Goal: Information Seeking & Learning: Find specific fact

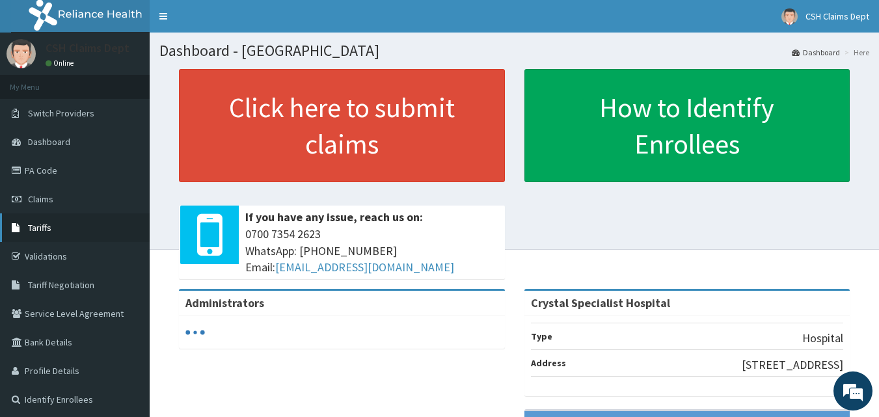
click at [41, 229] on span "Tariffs" at bounding box center [39, 228] width 23 height 12
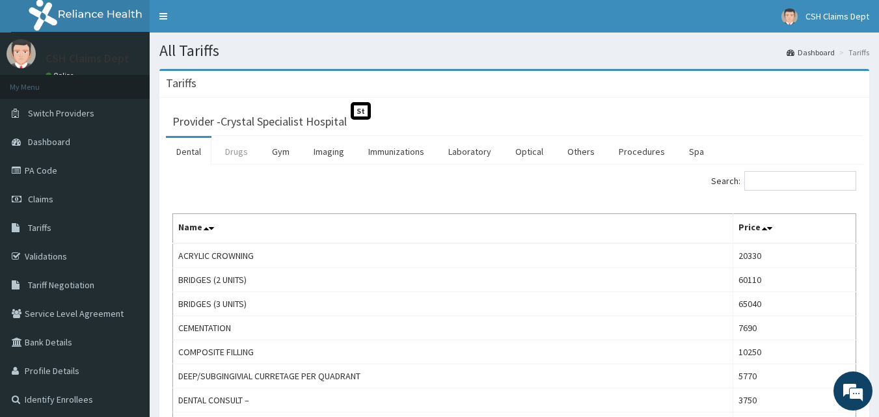
click at [226, 146] on link "Drugs" at bounding box center [237, 151] width 44 height 27
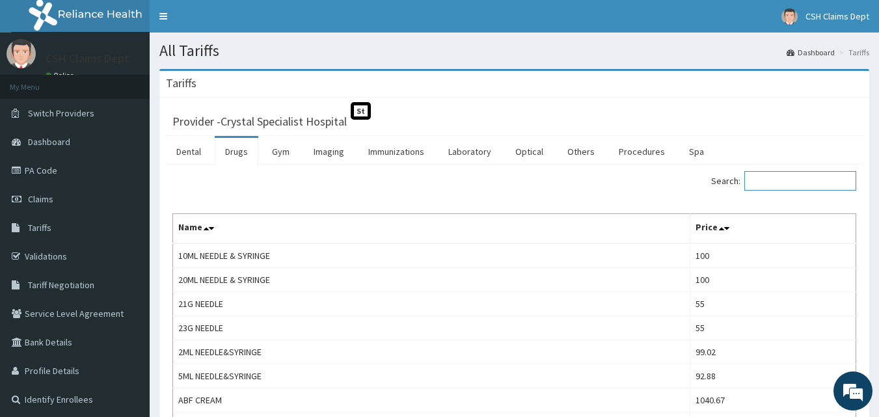
click at [777, 185] on input "Search:" at bounding box center [800, 181] width 112 height 20
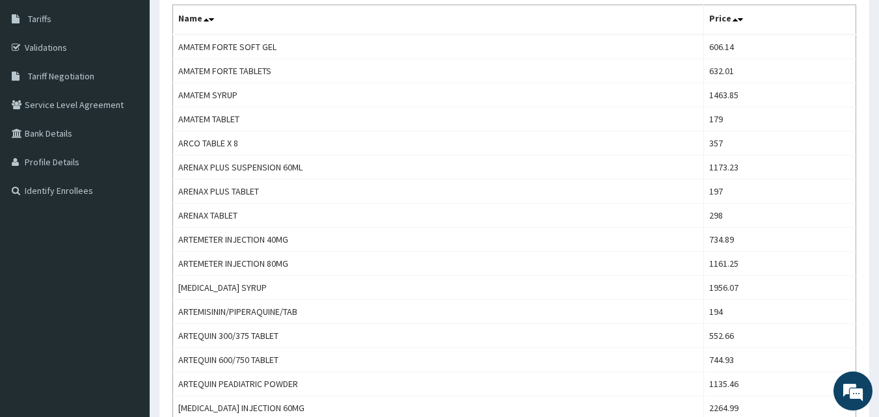
scroll to position [250, 0]
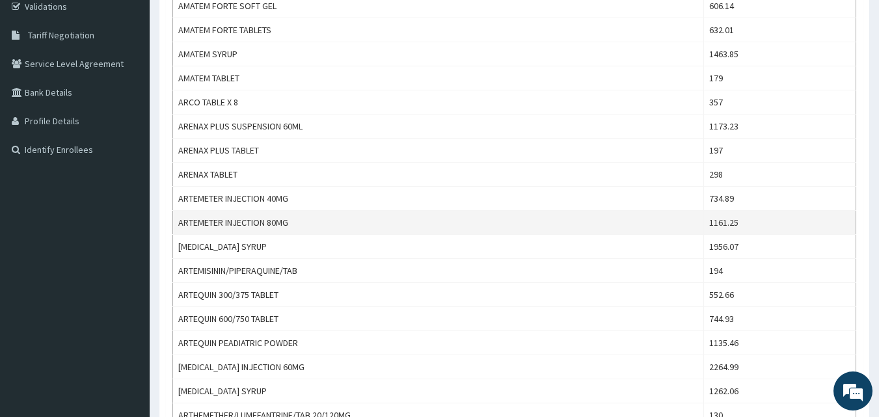
click at [735, 223] on td "1161.25" at bounding box center [779, 223] width 152 height 24
copy td "1161.25"
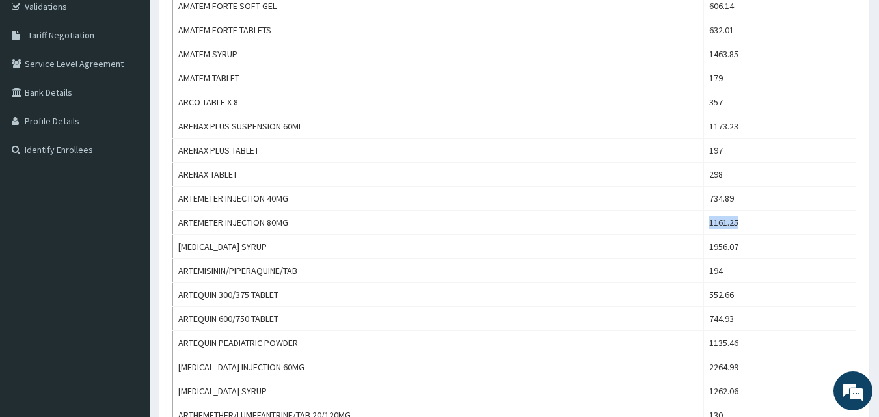
scroll to position [0, 0]
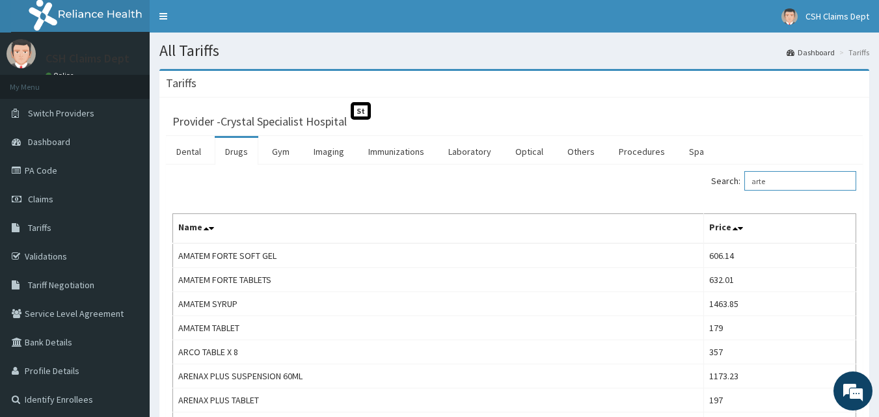
drag, startPoint x: 769, startPoint y: 179, endPoint x: 756, endPoint y: 178, distance: 13.7
click at [756, 178] on input "arte" at bounding box center [800, 181] width 112 height 20
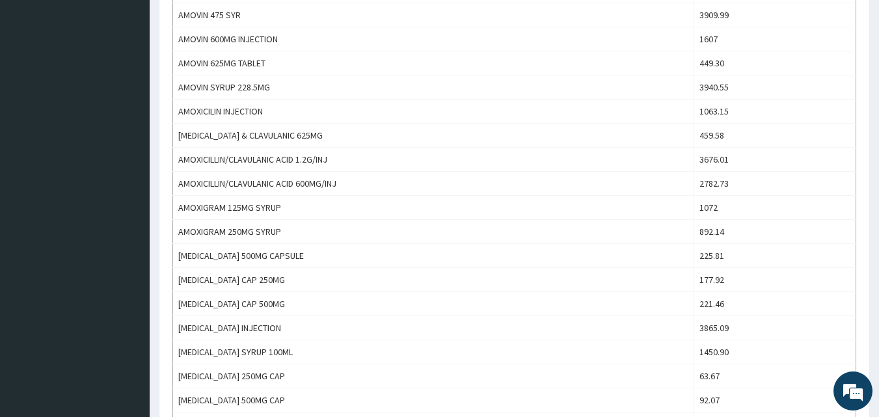
scroll to position [411, 0]
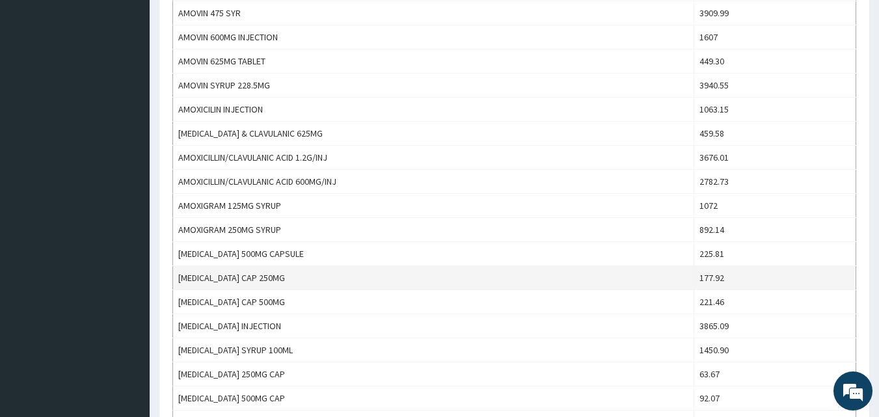
click at [722, 276] on td "177.92" at bounding box center [774, 278] width 162 height 24
copy td "177.92"
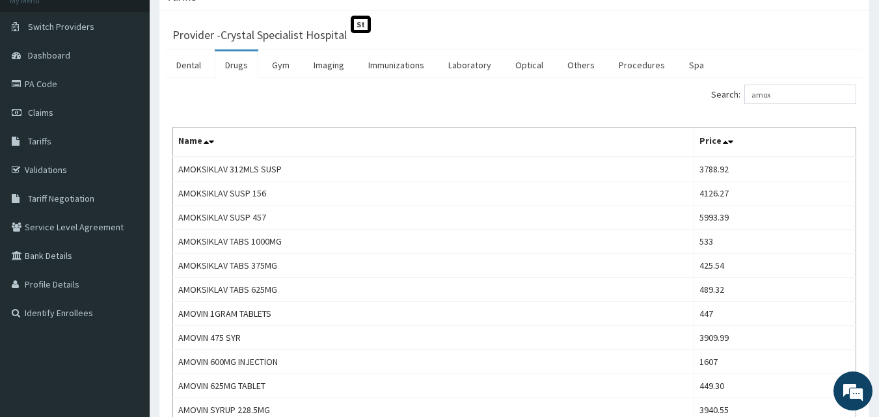
scroll to position [0, 0]
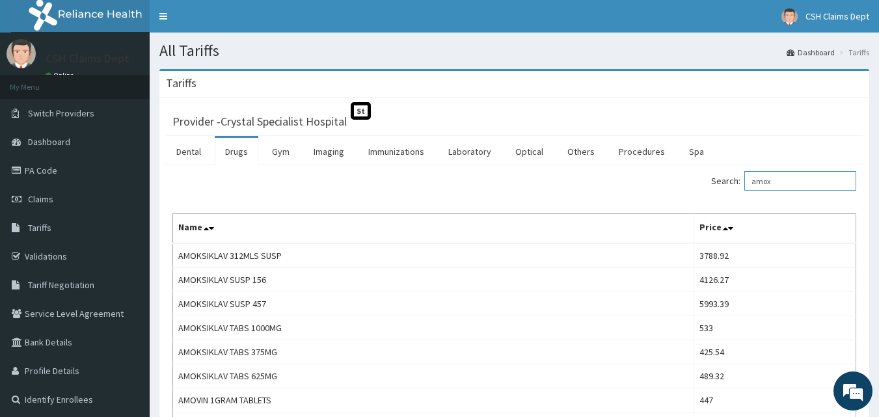
click at [769, 181] on input "amox" at bounding box center [800, 181] width 112 height 20
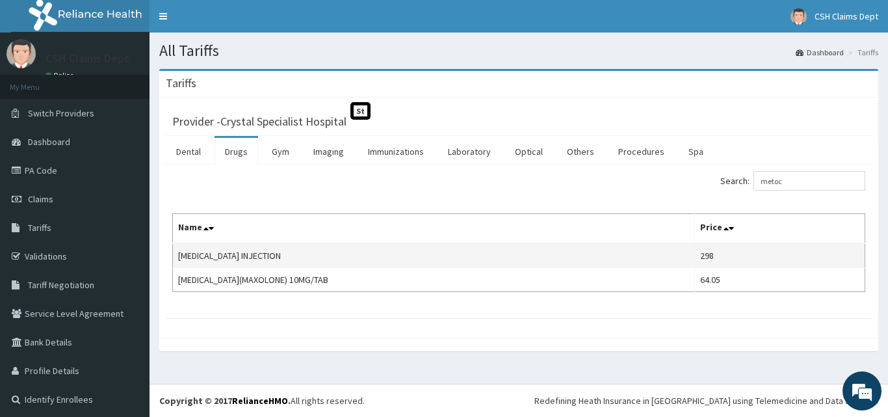
click at [713, 250] on td "298" at bounding box center [779, 255] width 170 height 25
copy td "298"
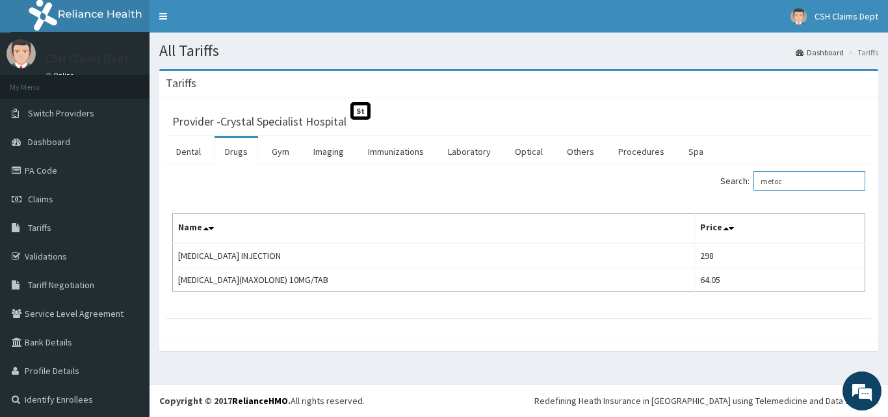
click at [770, 183] on input "metoc" at bounding box center [810, 181] width 112 height 20
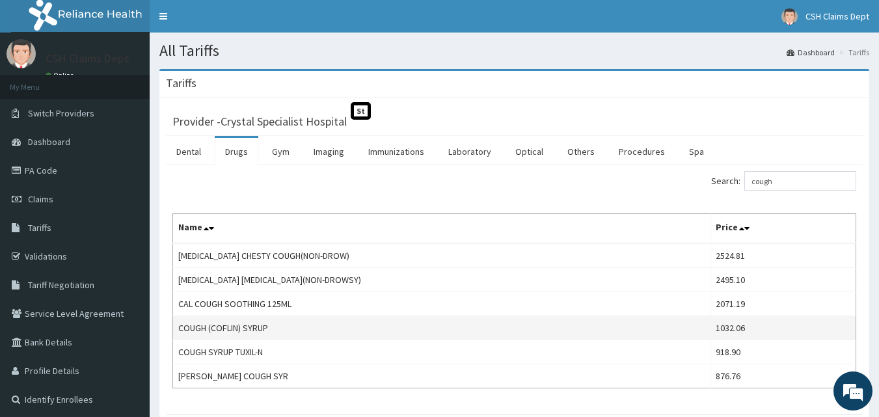
click at [709, 328] on td "1032.06" at bounding box center [782, 328] width 146 height 24
click at [709, 327] on td "1032.06" at bounding box center [782, 328] width 146 height 24
copy td "1032.06"
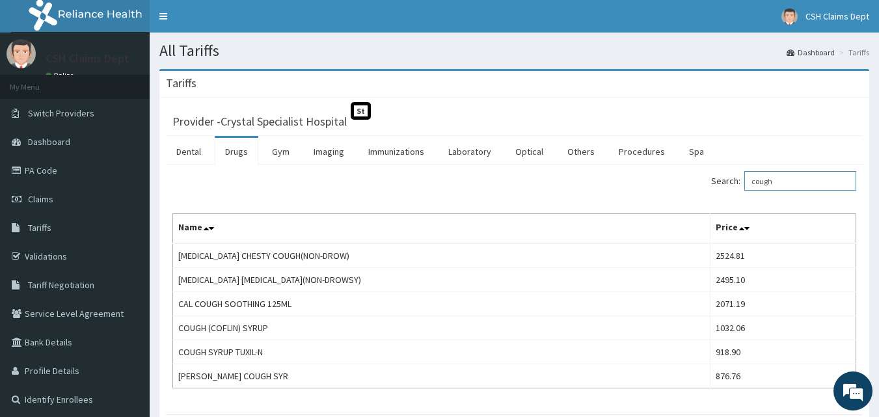
click at [782, 185] on input "cough" at bounding box center [800, 181] width 112 height 20
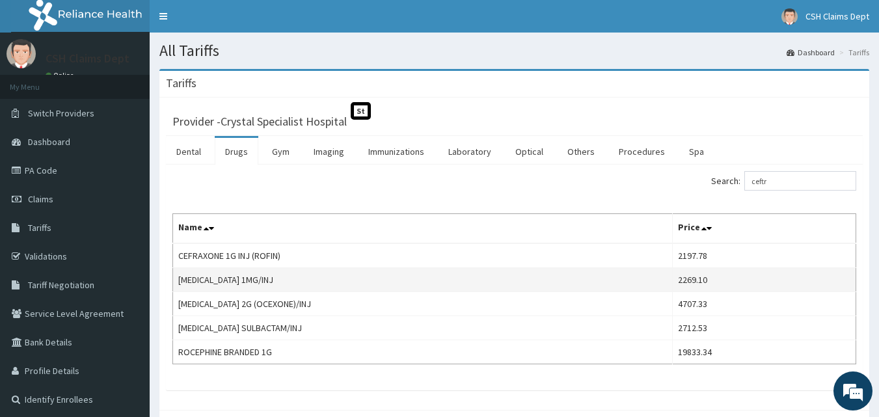
click at [686, 284] on td "2269.10" at bounding box center [763, 280] width 183 height 24
copy td "2269.10"
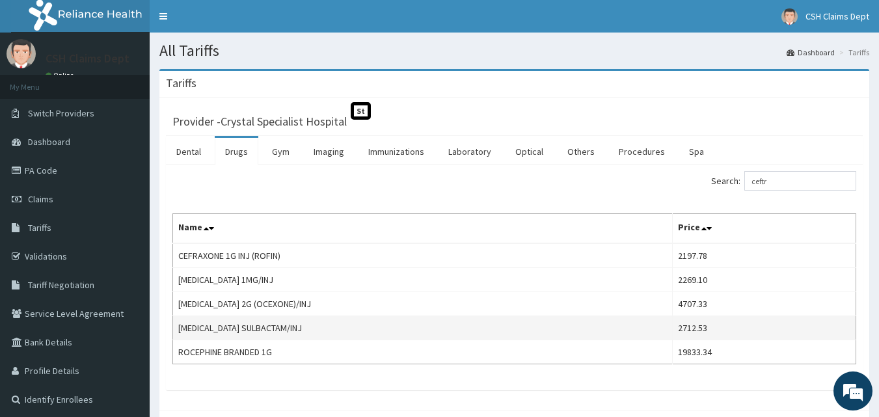
click at [682, 318] on td "2712.53" at bounding box center [763, 328] width 183 height 24
copy td "2712.53"
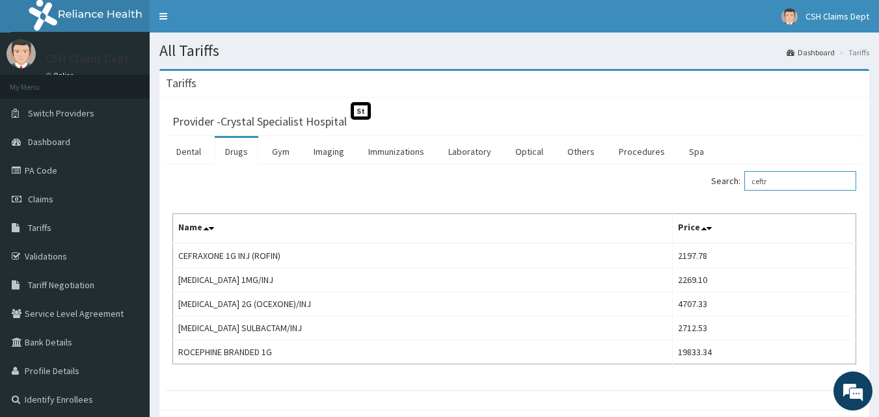
click at [767, 188] on input "ceftr" at bounding box center [800, 181] width 112 height 20
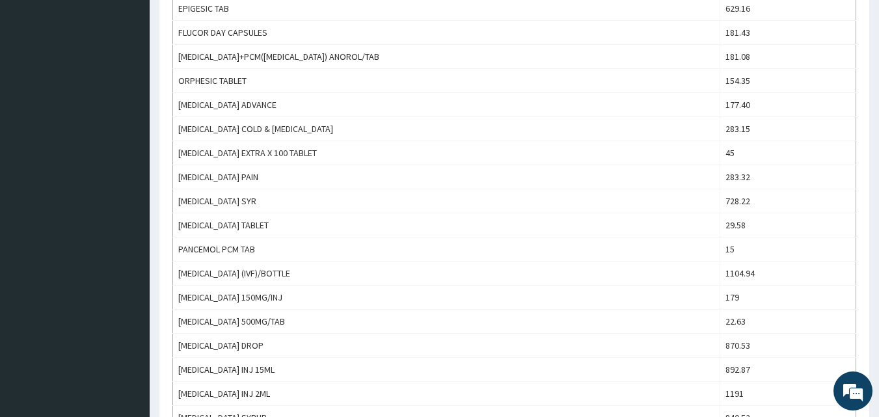
scroll to position [799, 0]
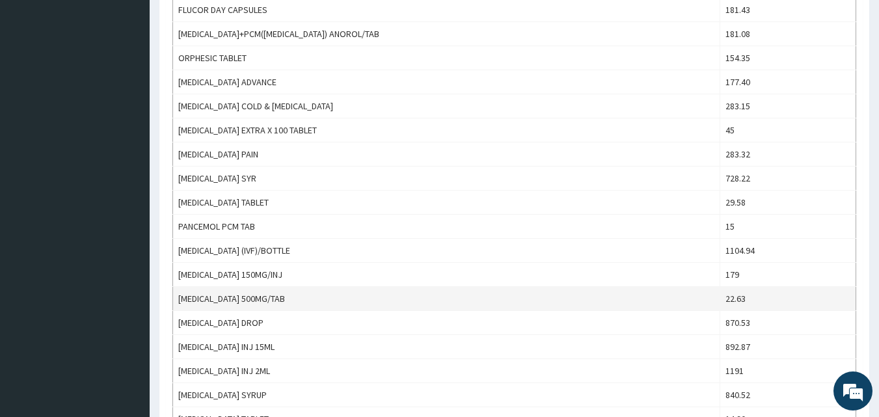
click at [730, 301] on td "22.63" at bounding box center [788, 299] width 136 height 24
copy td "22.63"
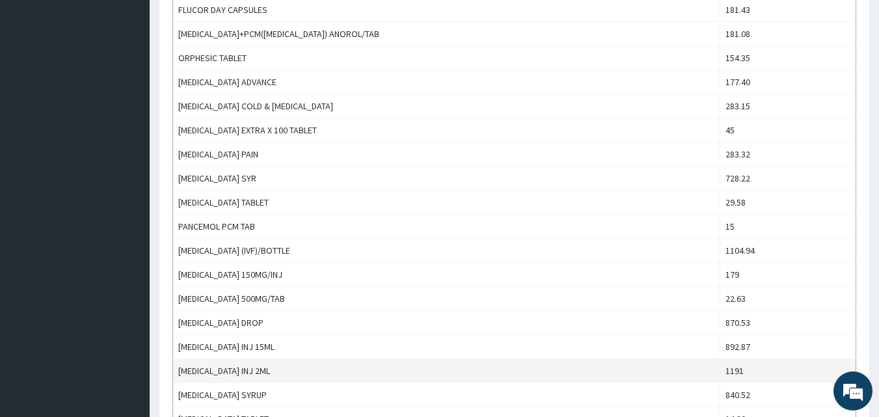
click at [726, 371] on td "1191" at bounding box center [788, 371] width 136 height 24
copy td "1191"
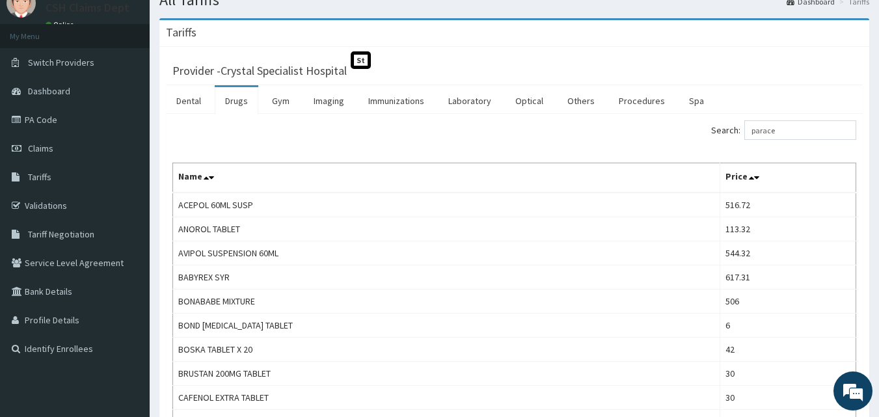
scroll to position [9, 0]
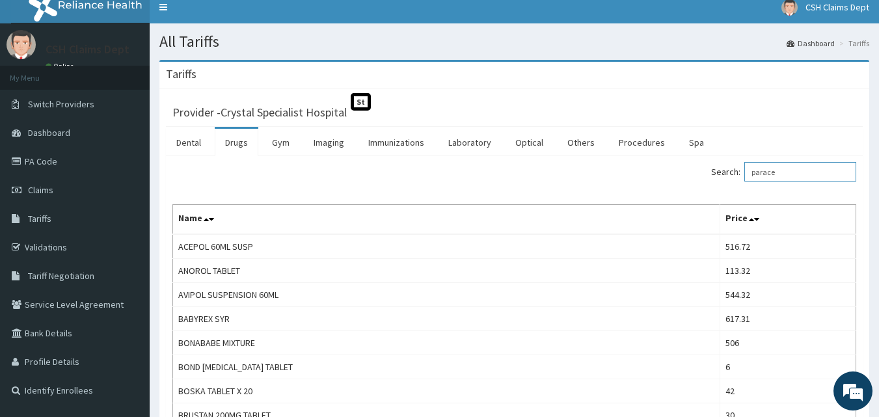
click at [768, 173] on input "parace" at bounding box center [800, 172] width 112 height 20
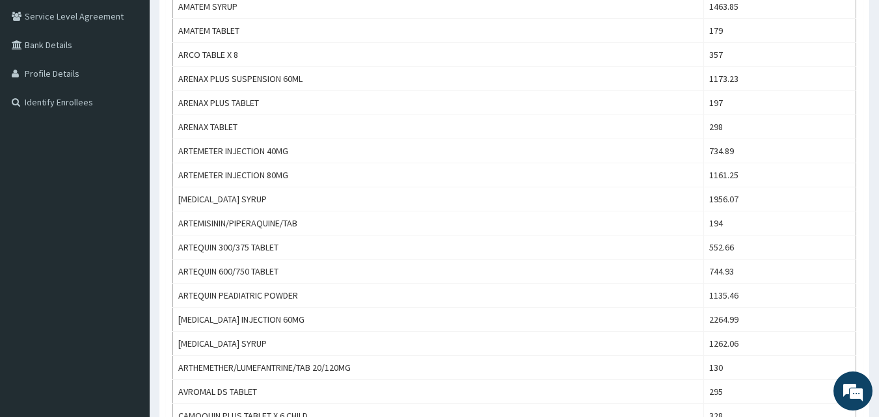
scroll to position [310, 0]
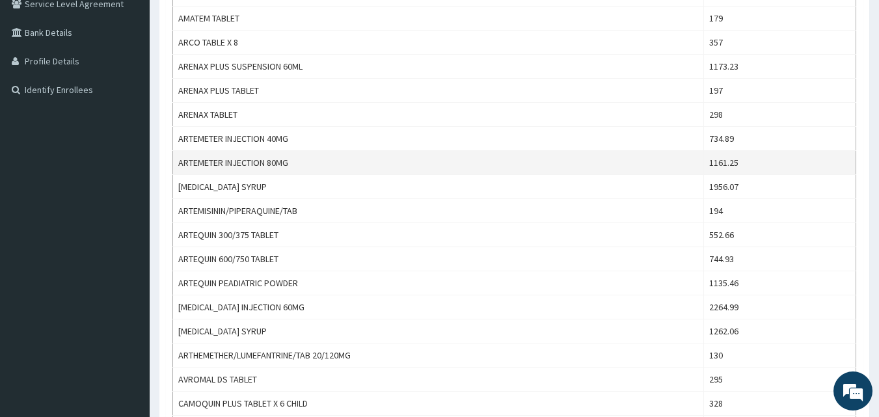
click at [735, 157] on td "1161.25" at bounding box center [779, 163] width 152 height 24
copy td "1161.25"
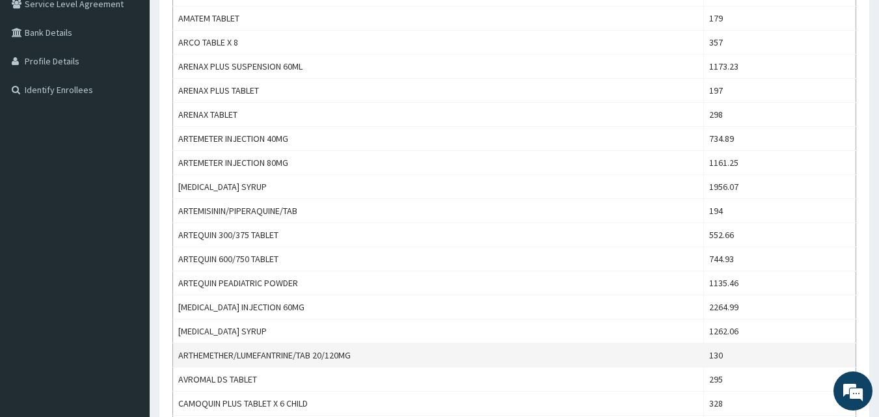
click at [717, 358] on td "130" at bounding box center [779, 355] width 152 height 24
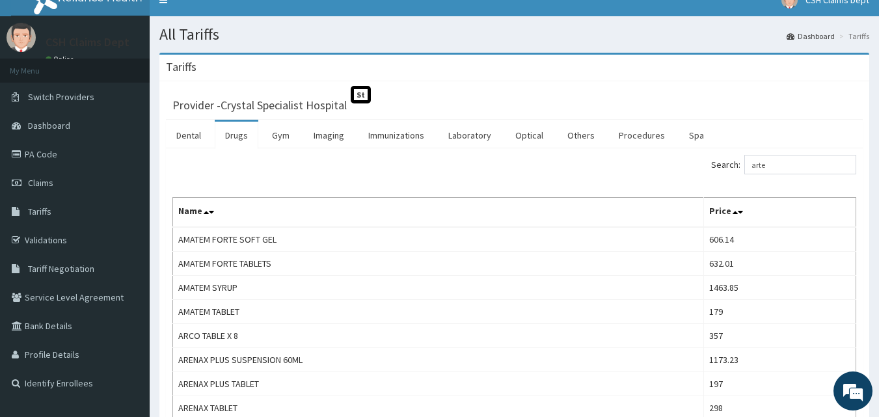
scroll to position [12, 0]
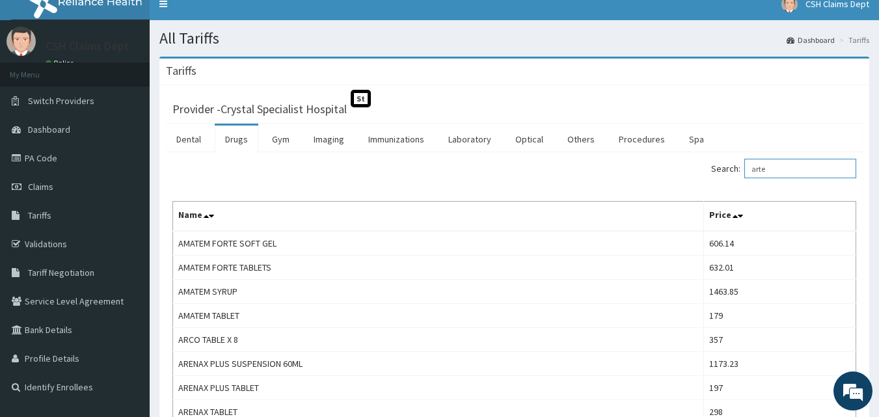
drag, startPoint x: 765, startPoint y: 172, endPoint x: 799, endPoint y: 172, distance: 34.5
click at [799, 172] on input "arte" at bounding box center [800, 169] width 112 height 20
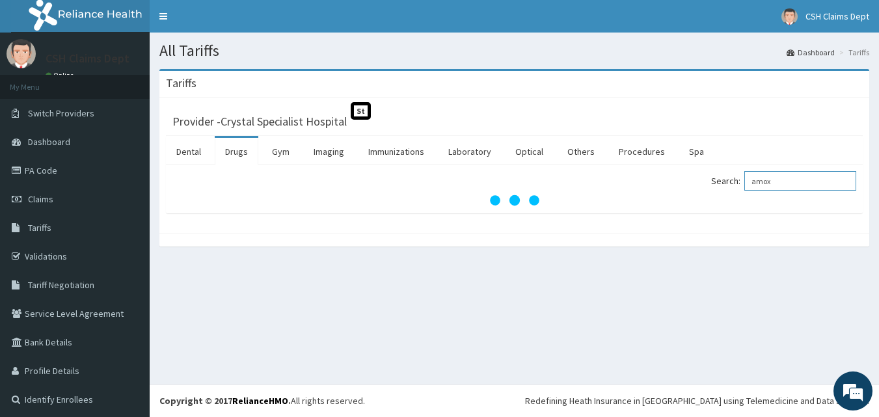
scroll to position [0, 0]
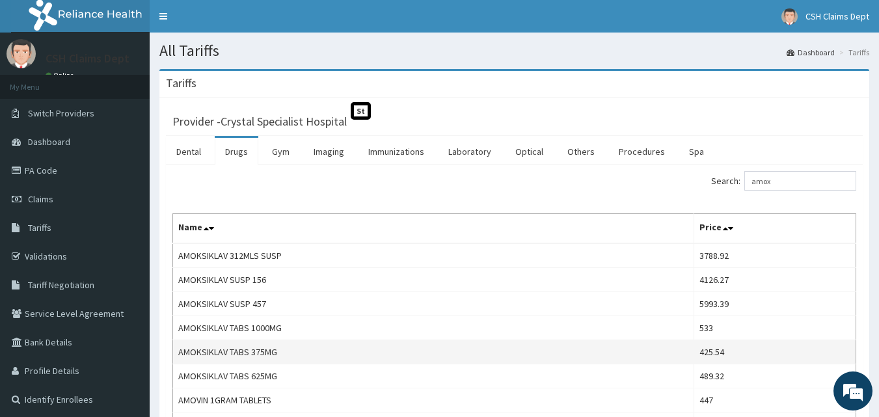
click at [725, 348] on td "425.54" at bounding box center [774, 352] width 162 height 24
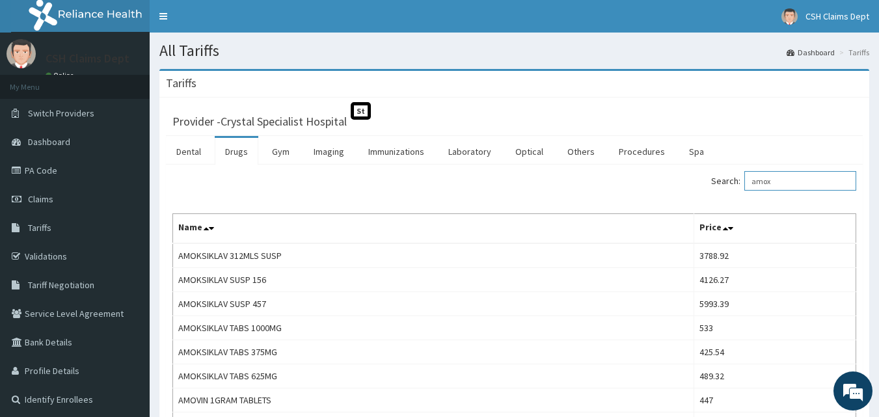
click at [773, 172] on input "amox" at bounding box center [800, 181] width 112 height 20
click at [773, 173] on input "amox" at bounding box center [800, 181] width 112 height 20
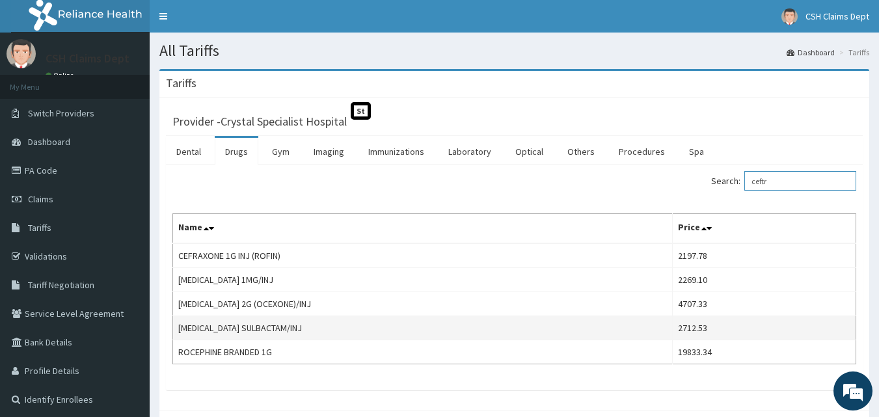
type input "ceftr"
click at [681, 331] on td "2712.53" at bounding box center [763, 328] width 183 height 24
